Goal: Navigation & Orientation: Find specific page/section

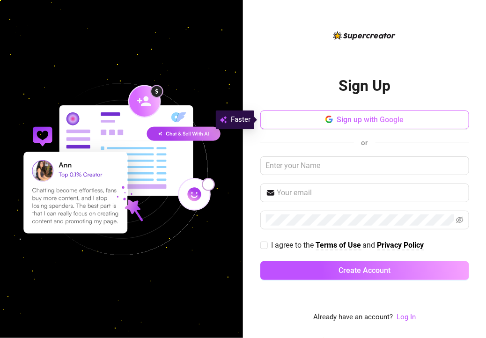
click at [371, 120] on span "Sign up with Google" at bounding box center [369, 119] width 67 height 9
click at [406, 318] on link "Log In" at bounding box center [405, 316] width 19 height 8
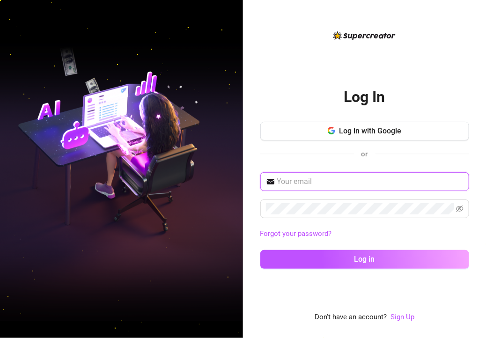
click at [388, 180] on input "text" at bounding box center [370, 181] width 186 height 11
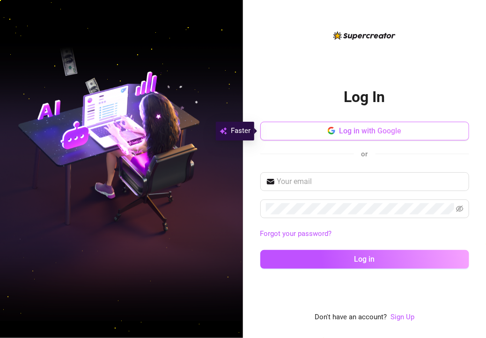
click at [385, 135] on span "Log in with Google" at bounding box center [370, 130] width 62 height 9
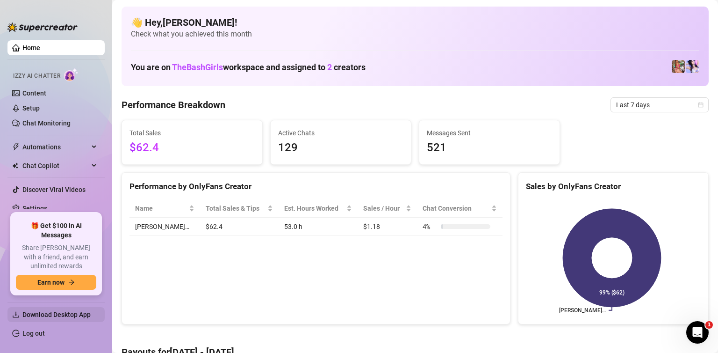
click at [73, 311] on span "Download Desktop App" at bounding box center [56, 314] width 68 height 7
click at [34, 94] on link "Content" at bounding box center [34, 92] width 24 height 7
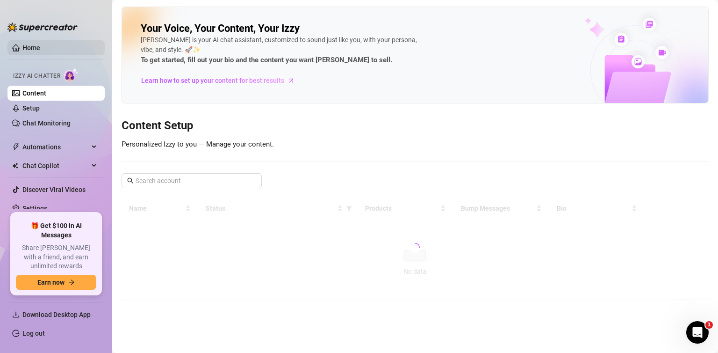
click at [40, 47] on link "Home" at bounding box center [31, 47] width 18 height 7
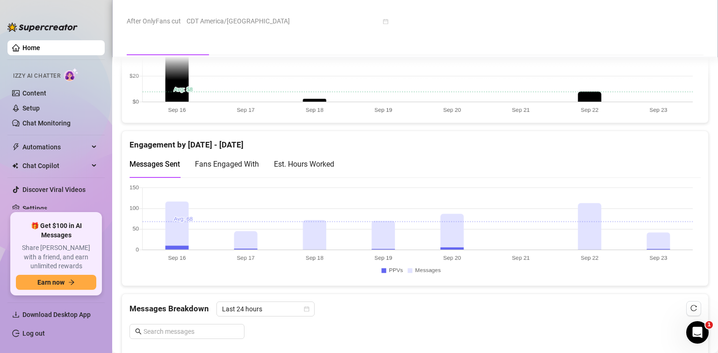
scroll to position [571, 0]
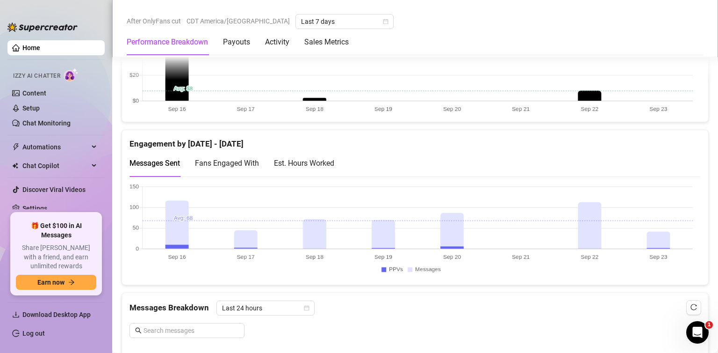
click at [323, 160] on div "Est. Hours Worked" at bounding box center [304, 163] width 60 height 12
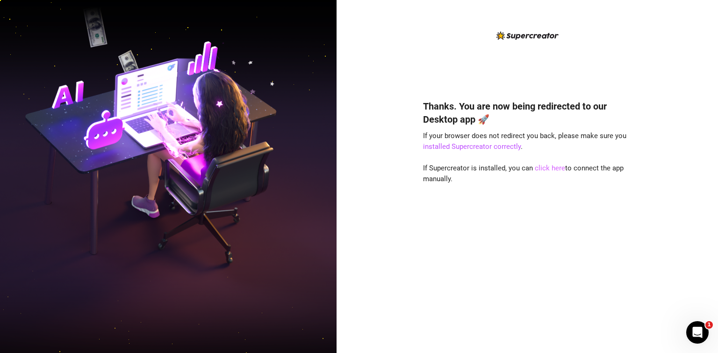
click at [553, 168] on link "click here" at bounding box center [550, 168] width 30 height 8
click at [552, 167] on link "click here" at bounding box center [550, 168] width 30 height 8
drag, startPoint x: 552, startPoint y: 167, endPoint x: 660, endPoint y: 8, distance: 192.7
click at [552, 167] on link "click here" at bounding box center [550, 168] width 30 height 8
click at [703, 331] on div "Open Intercom Messenger" at bounding box center [696, 330] width 31 height 31
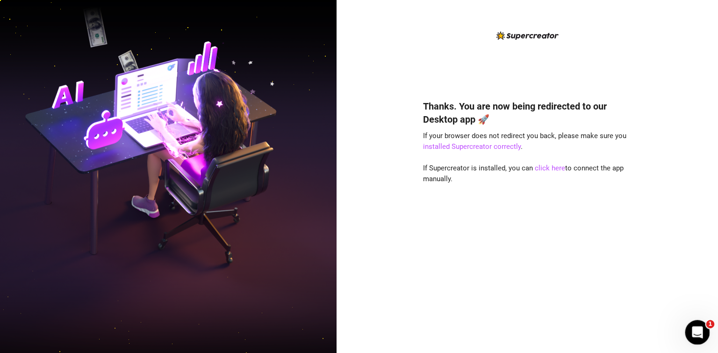
click at [703, 331] on div "Open Intercom Messenger" at bounding box center [696, 330] width 31 height 31
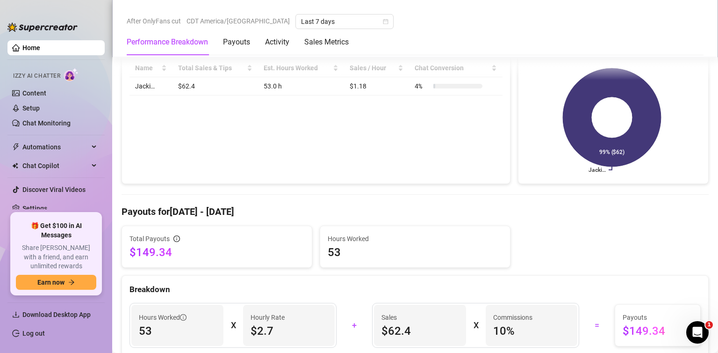
scroll to position [142, 0]
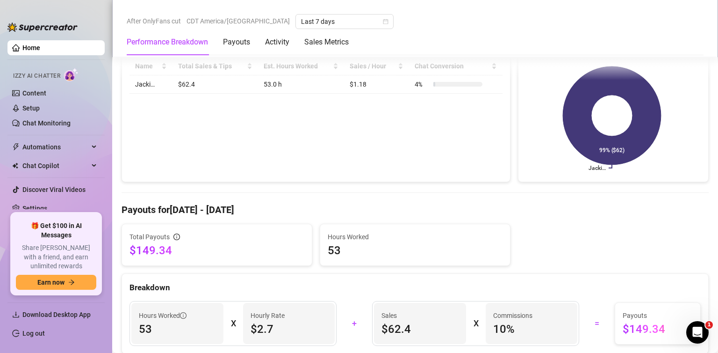
click at [360, 141] on div "Performance by OnlyFans Creator Name Total Sales & Tips Est. Hours Worked Sales…" at bounding box center [316, 106] width 389 height 152
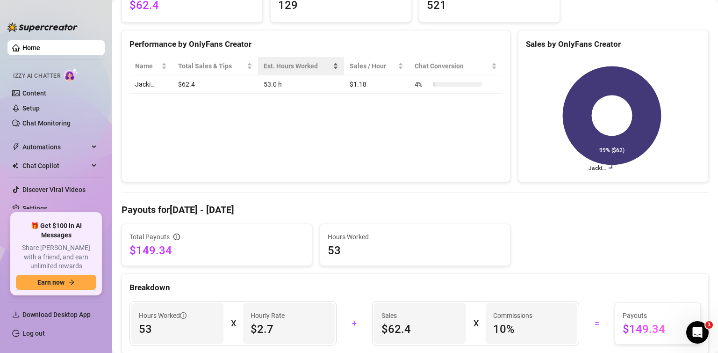
scroll to position [0, 0]
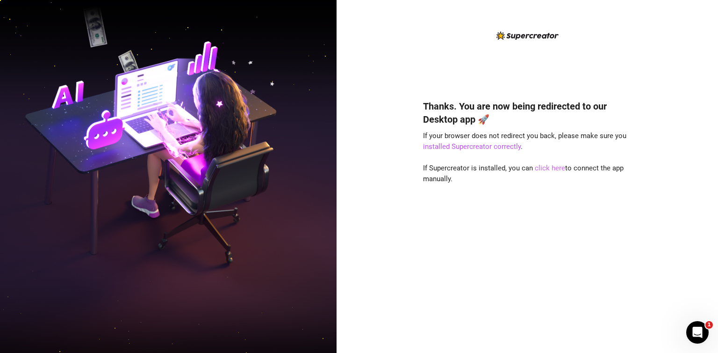
click at [543, 166] on link "click here" at bounding box center [550, 168] width 30 height 8
click at [550, 167] on link "click here" at bounding box center [550, 168] width 30 height 8
click at [483, 146] on link "installed Supercreator correctly" at bounding box center [472, 146] width 98 height 8
click at [546, 166] on link "click here" at bounding box center [550, 168] width 30 height 8
